Goal: Information Seeking & Learning: Learn about a topic

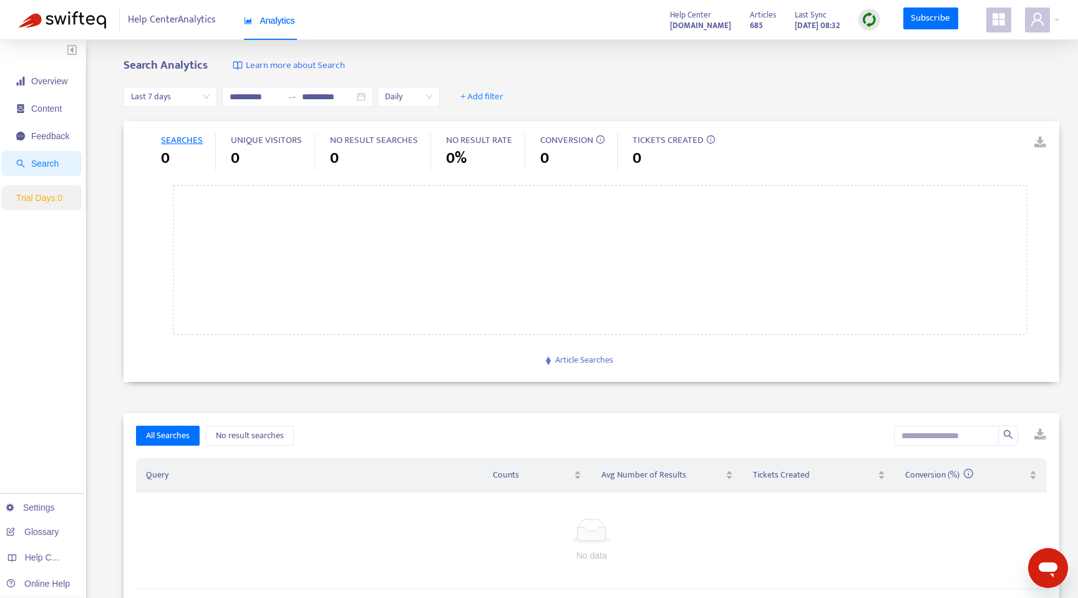
type input "**********"
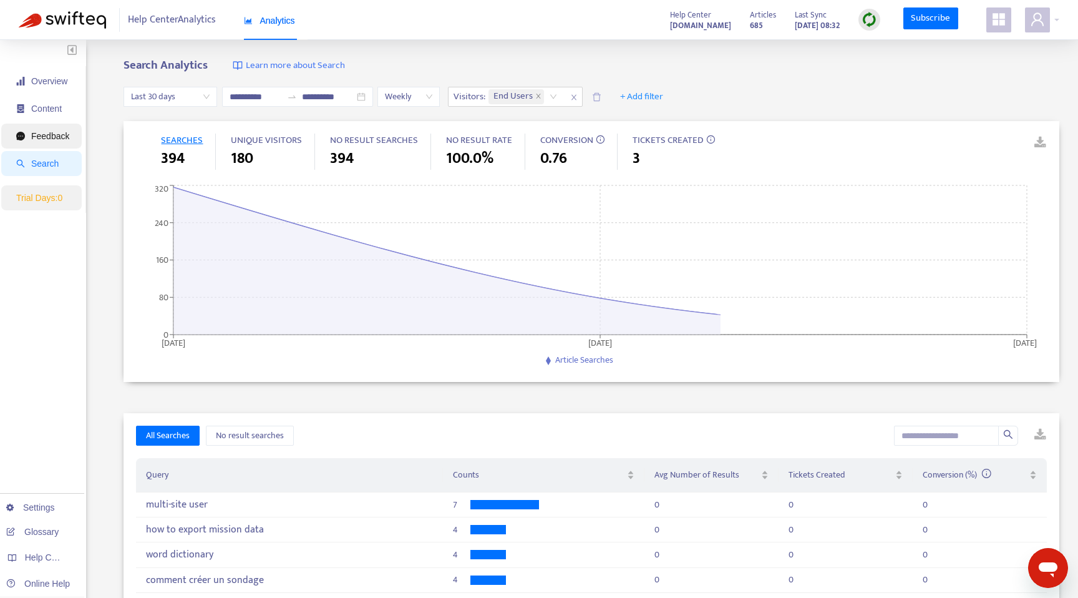
click at [52, 138] on span "Feedback" at bounding box center [50, 136] width 38 height 10
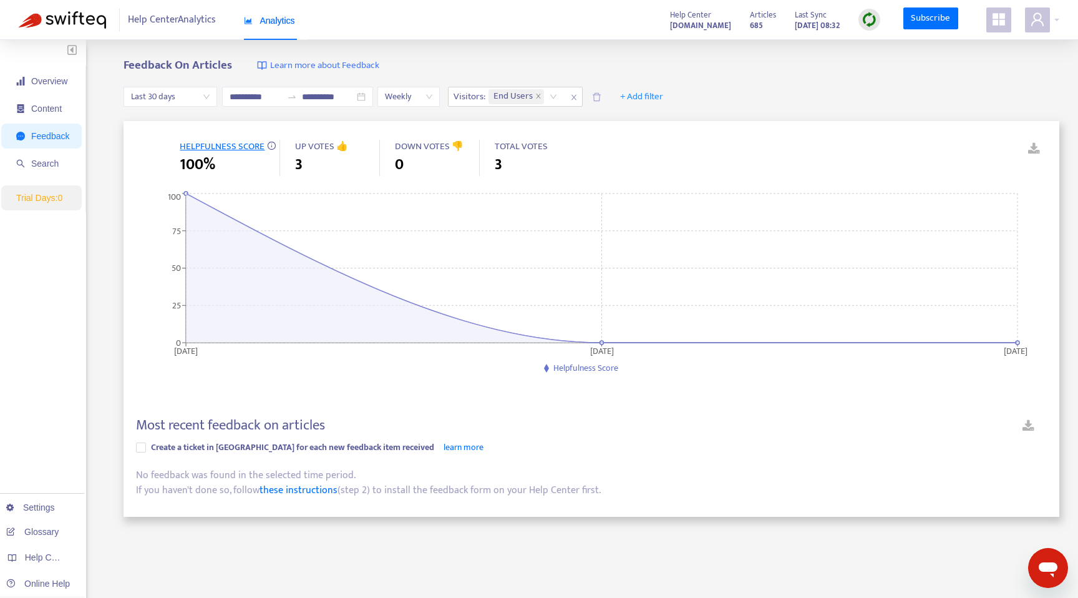
click at [308, 479] on div "No feedback was found in the selected time period." at bounding box center [591, 475] width 911 height 15
click at [322, 479] on div "No feedback was found in the selected time period." at bounding box center [591, 475] width 911 height 15
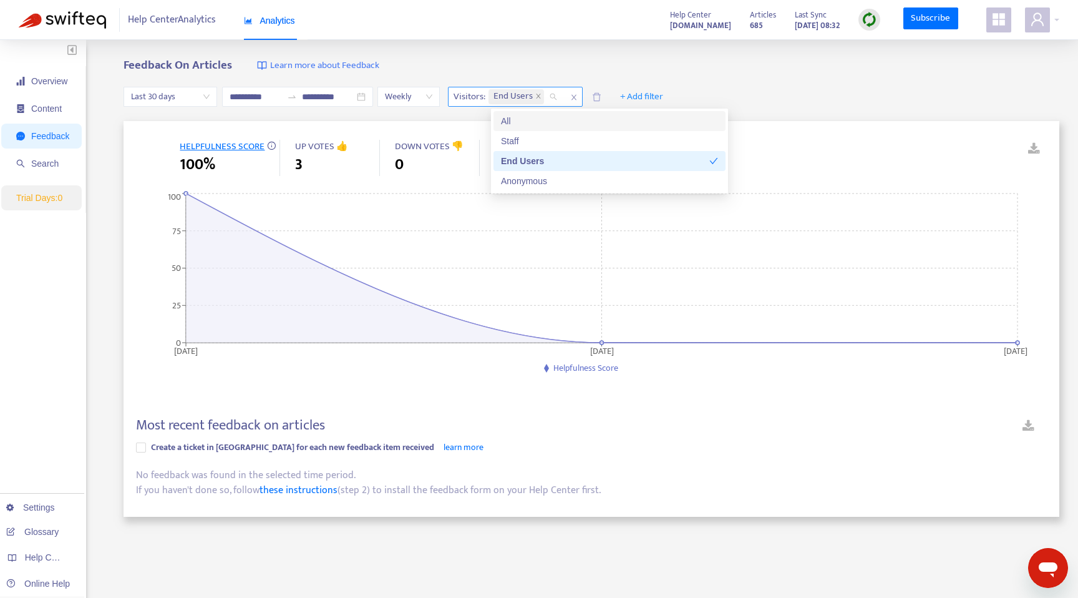
click at [544, 98] on span "End Users" at bounding box center [517, 96] width 56 height 15
click at [540, 97] on icon "close" at bounding box center [538, 96] width 4 height 4
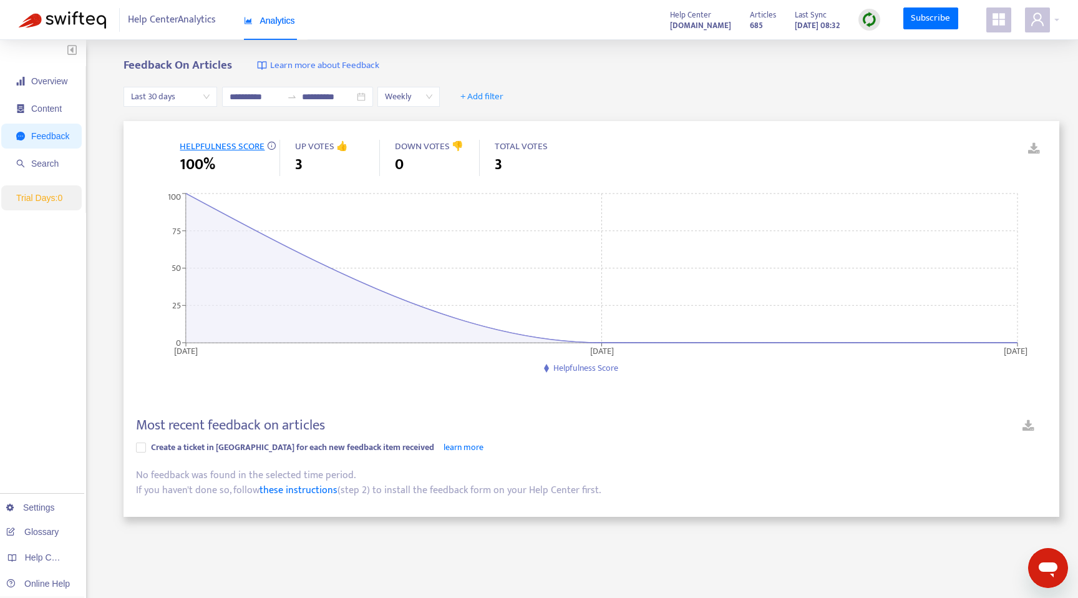
click at [201, 97] on span "Last 30 days" at bounding box center [170, 96] width 79 height 19
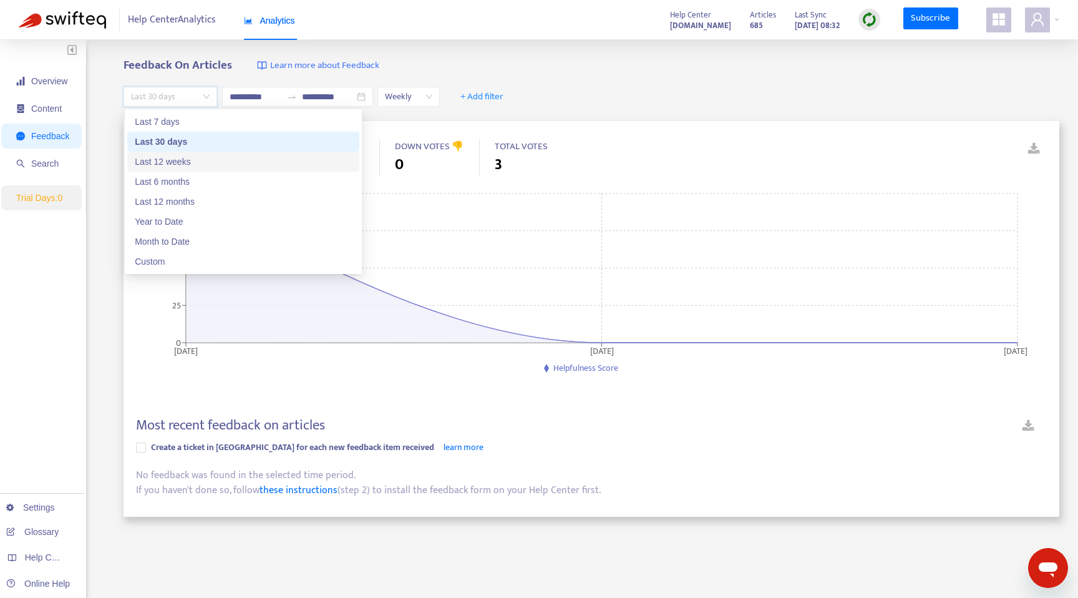
click at [202, 157] on div "Last 12 weeks" at bounding box center [243, 162] width 217 height 14
type input "**********"
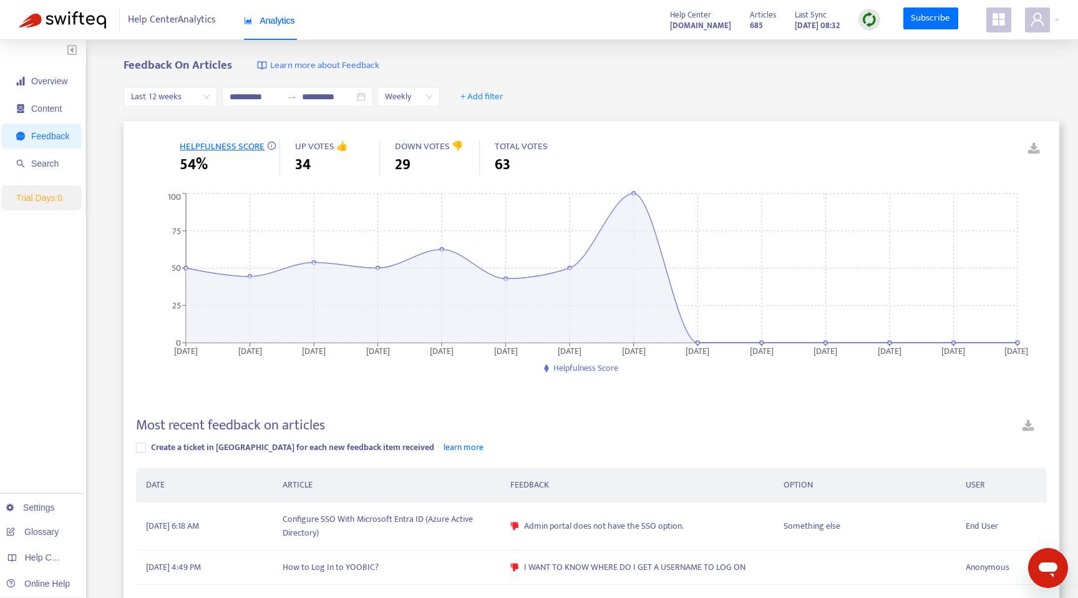
click at [404, 160] on span "29" at bounding box center [403, 165] width 16 height 22
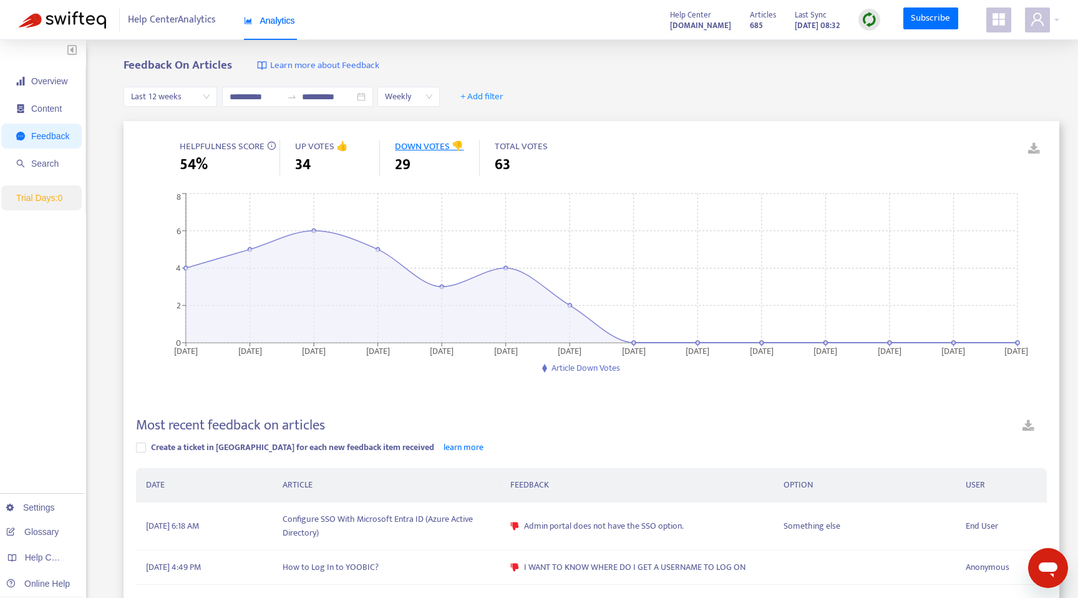
click at [333, 164] on div "34" at bounding box center [337, 165] width 84 height 22
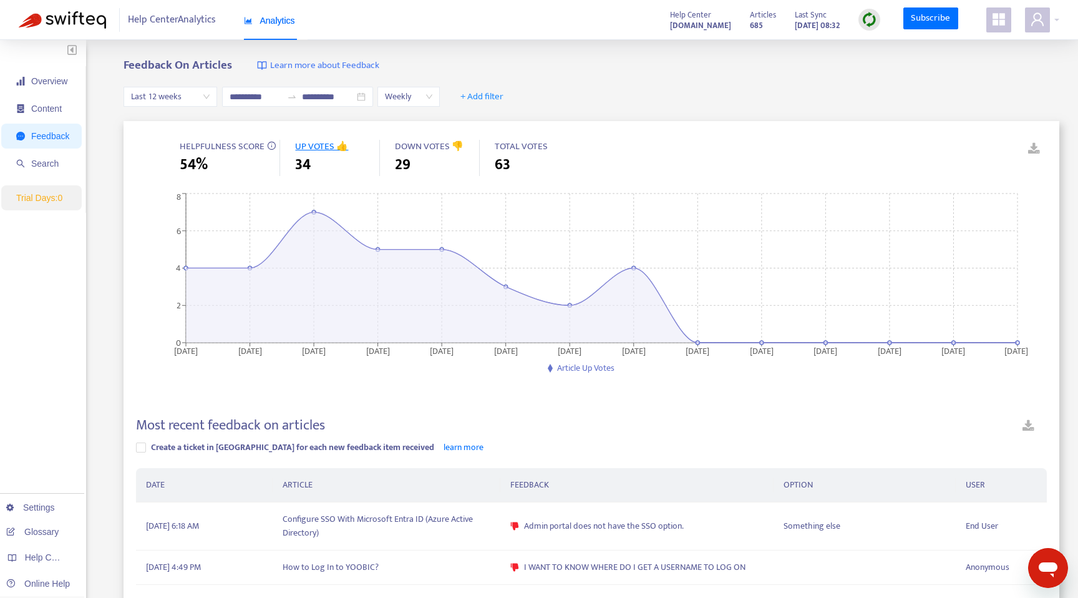
click at [416, 149] on span "DOWN VOTES 👎" at bounding box center [429, 147] width 69 height 16
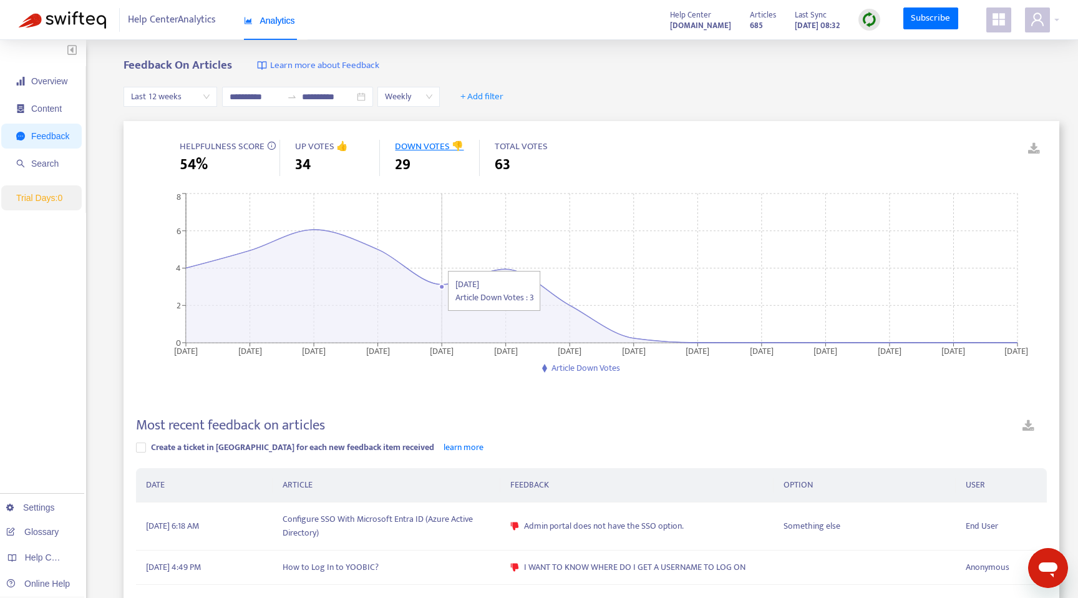
click at [446, 281] on icon "[DATE] [DATE] [DATE] [DATE] [DATE] [DATE] [DATE] [DATE] [DATE] [DATE] [DATE] [D…" at bounding box center [586, 283] width 901 height 187
click at [444, 281] on icon "[DATE] [DATE] [DATE] [DATE] [DATE] [DATE] [DATE] [DATE] [DATE] [DATE] [DATE] [D…" at bounding box center [586, 283] width 901 height 187
click at [321, 238] on icon at bounding box center [602, 286] width 832 height 112
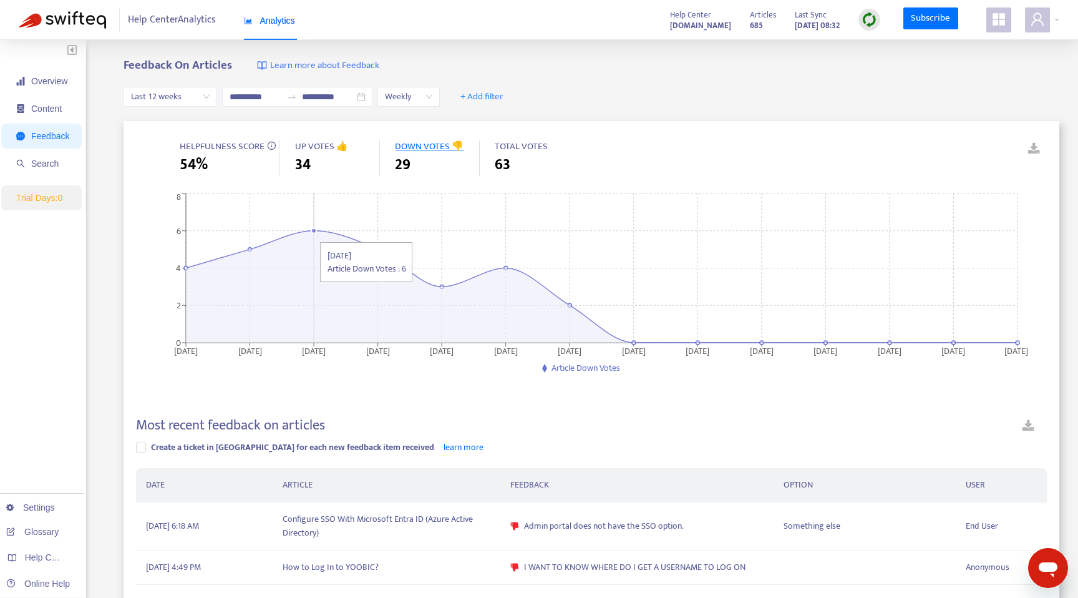
click at [285, 237] on icon at bounding box center [602, 286] width 832 height 112
click at [1034, 149] on link at bounding box center [1025, 149] width 19 height 19
click at [49, 117] on span "Content" at bounding box center [42, 108] width 53 height 25
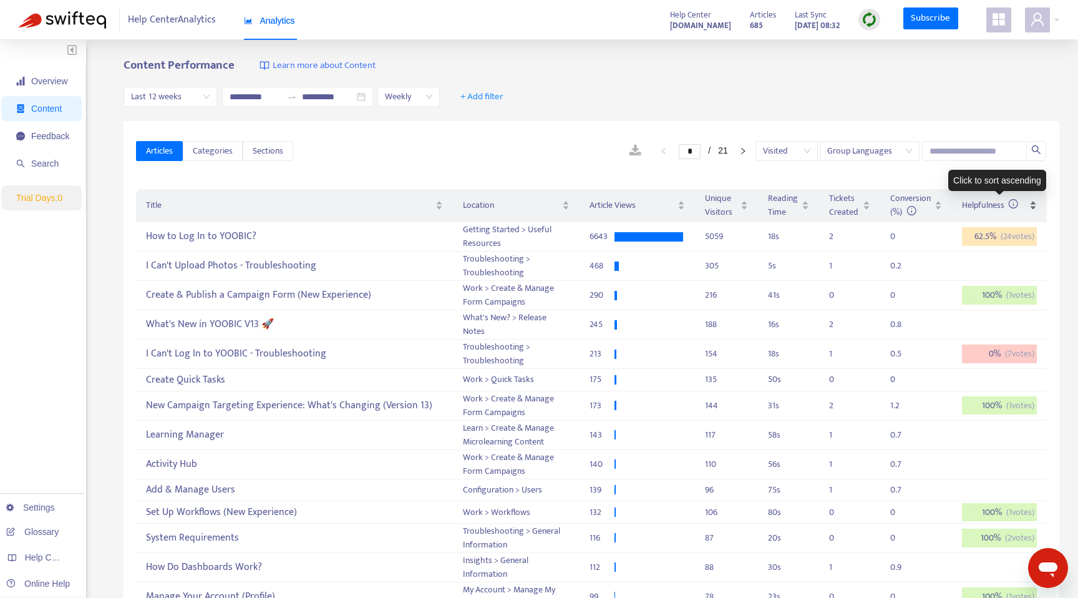
click at [1037, 208] on div "Helpfulness" at bounding box center [999, 205] width 75 height 14
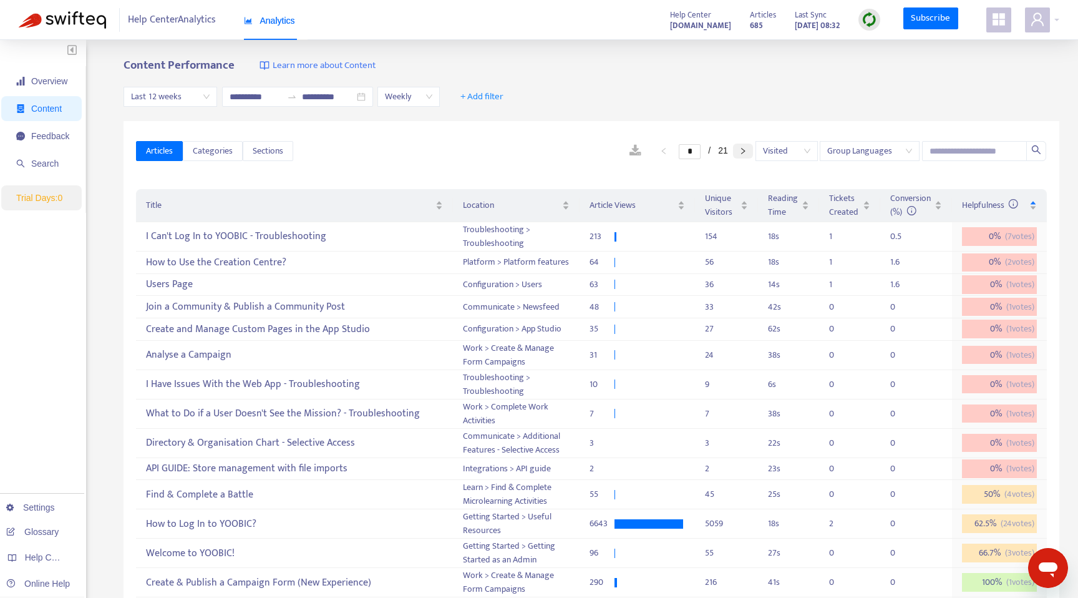
click at [743, 154] on icon "right" at bounding box center [742, 150] width 7 height 7
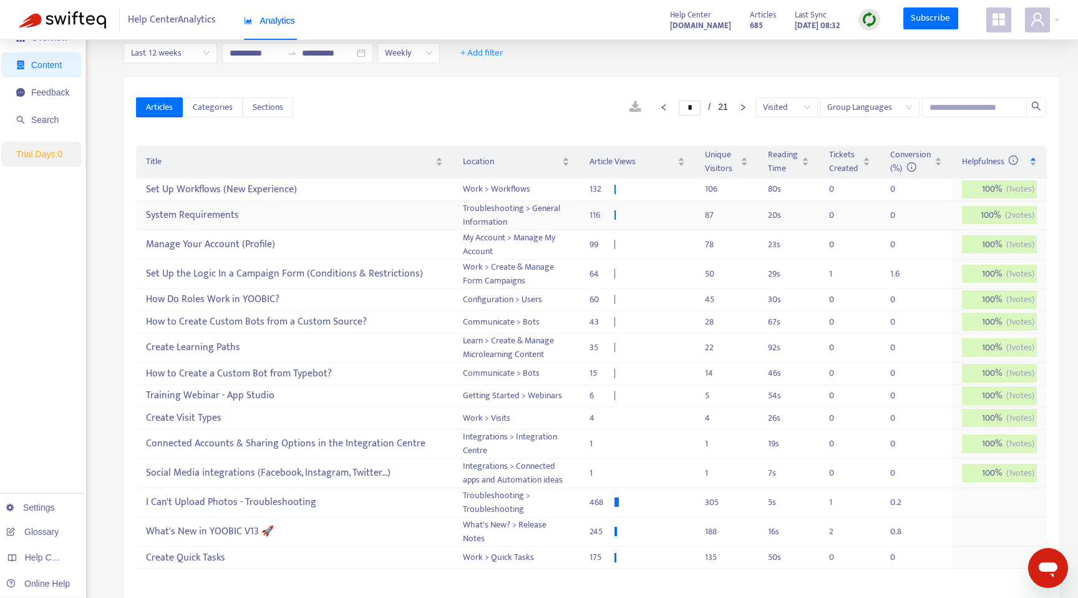
scroll to position [49, 0]
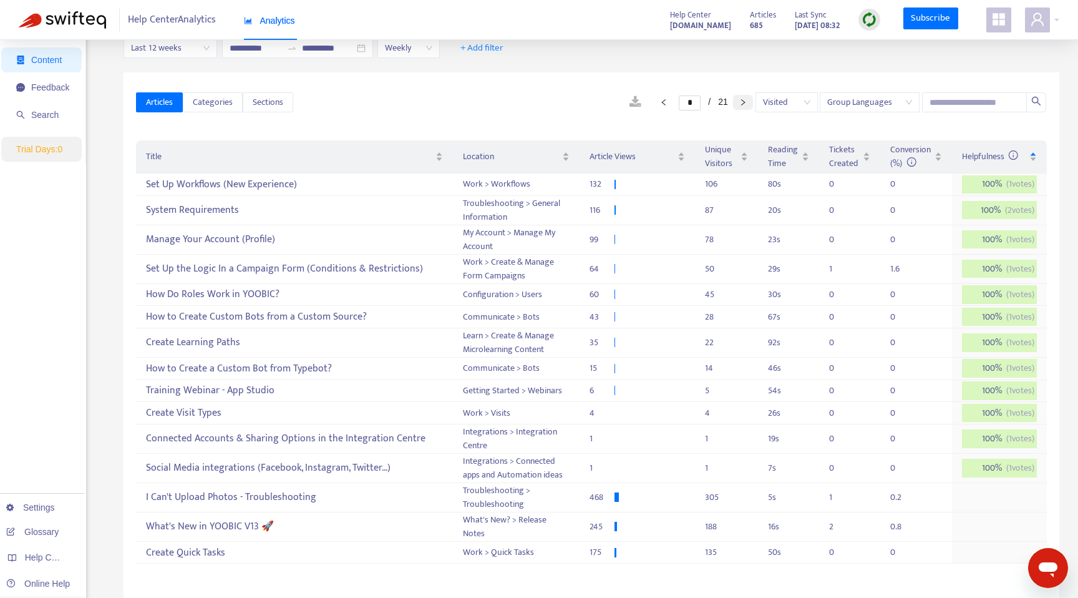
click at [738, 99] on button "button" at bounding box center [743, 102] width 20 height 15
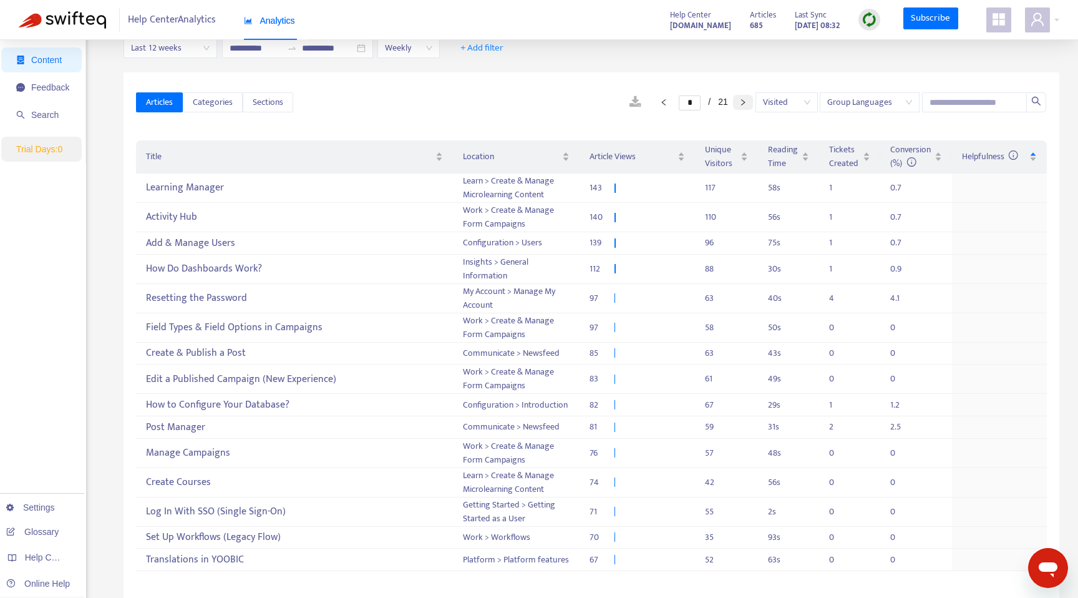
click at [738, 99] on button "button" at bounding box center [743, 102] width 20 height 15
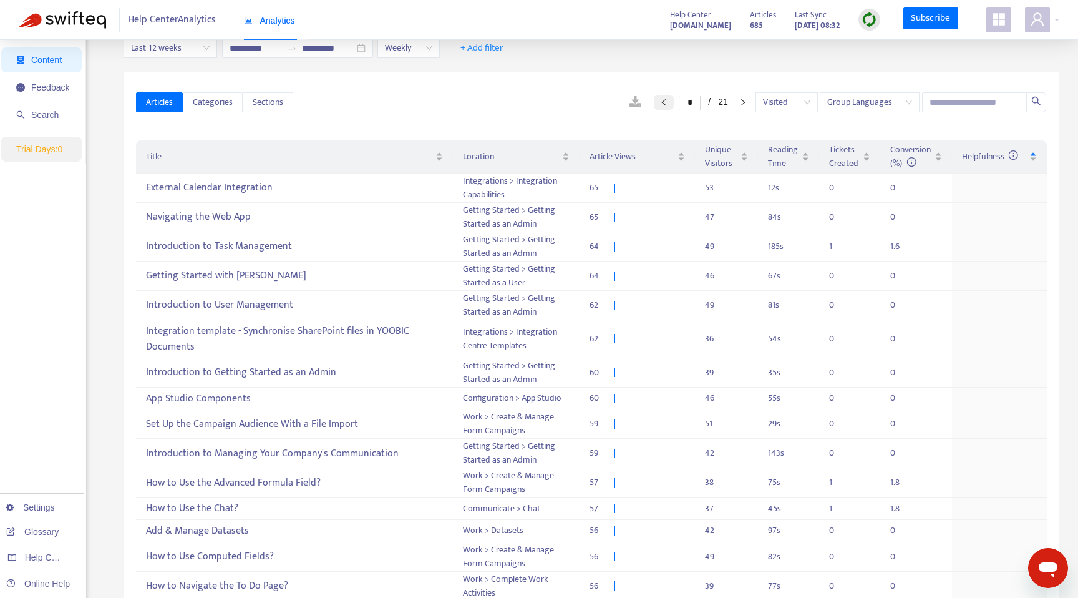
click at [663, 107] on button "button" at bounding box center [664, 102] width 20 height 15
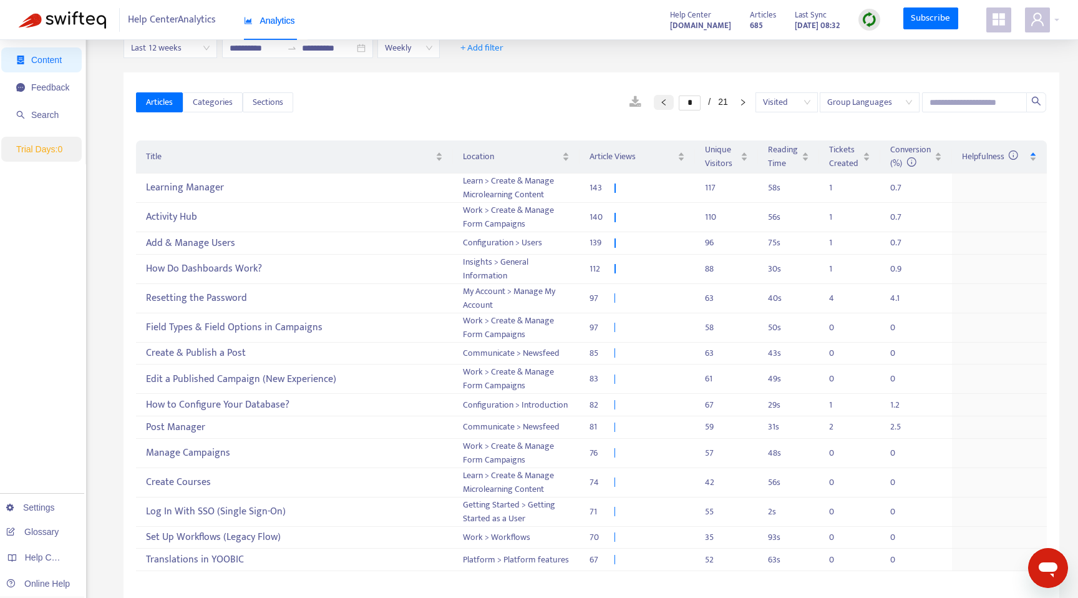
click at [663, 107] on button "button" at bounding box center [664, 102] width 20 height 15
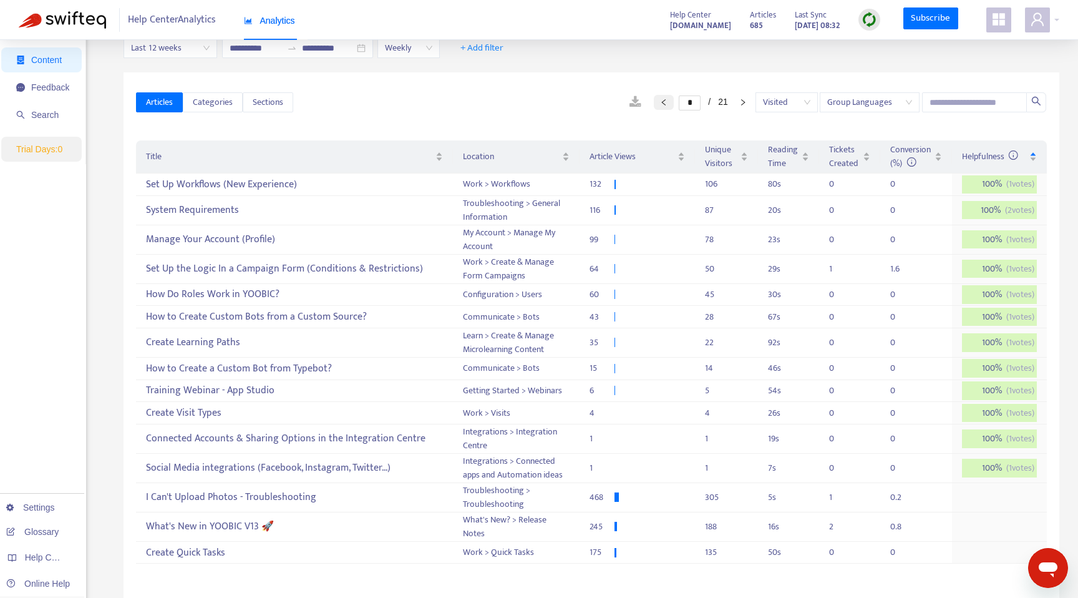
click at [663, 107] on button "button" at bounding box center [664, 102] width 20 height 15
type input "*"
